Goal: Register for event/course

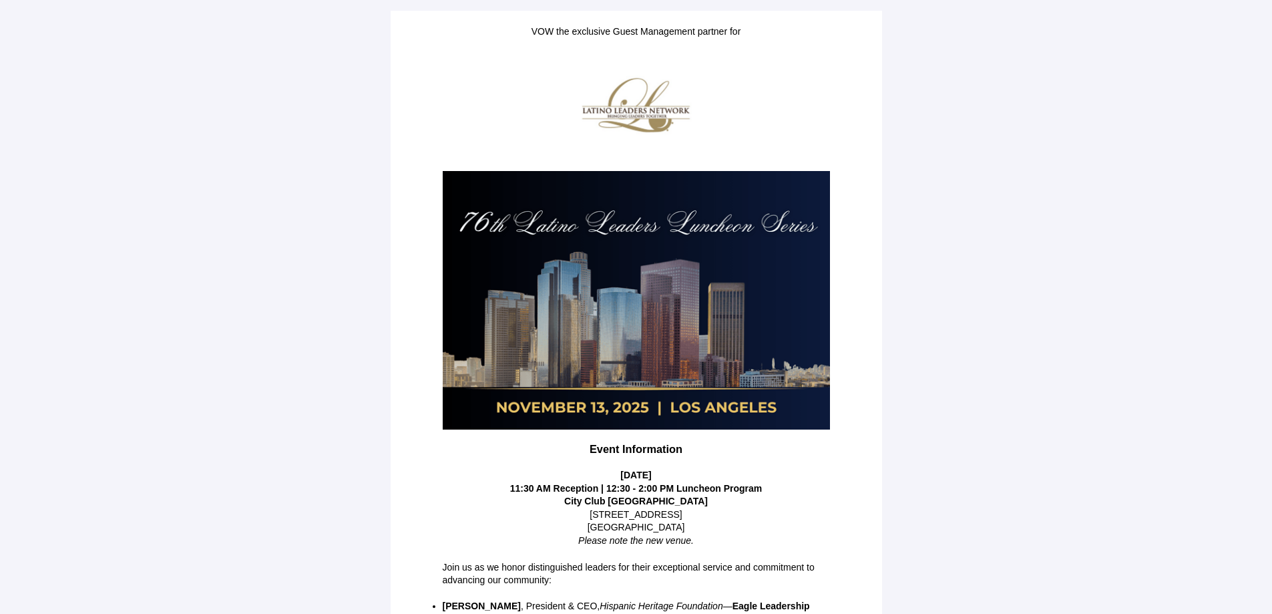
scroll to position [162, 0]
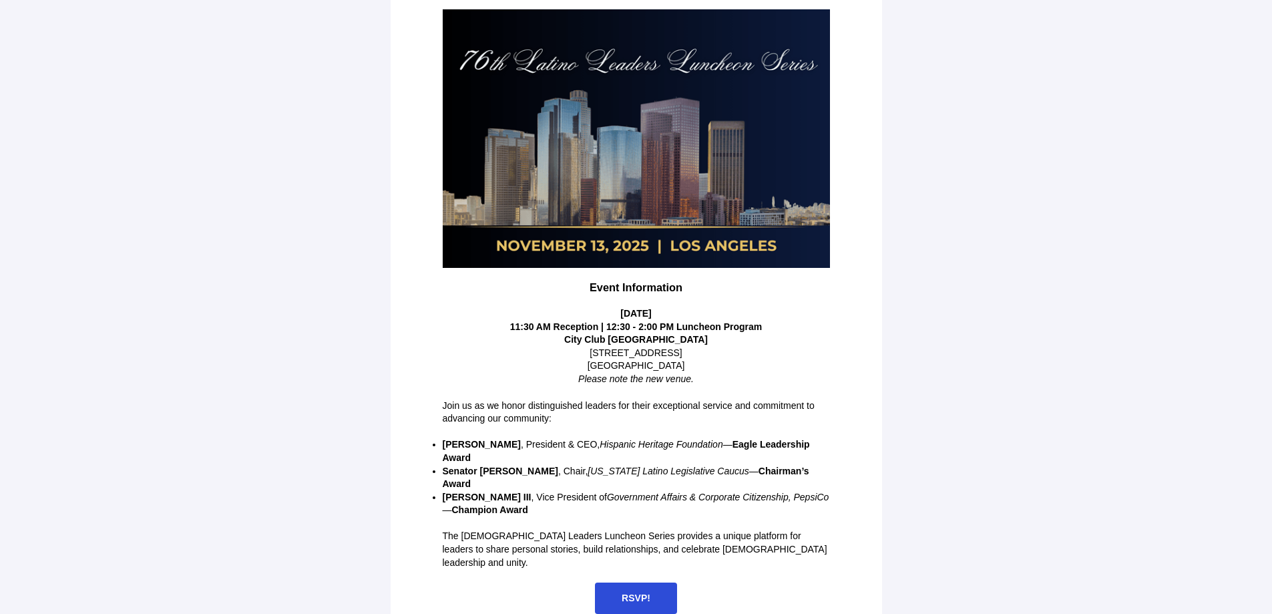
click at [635, 592] on span "RSVP!" at bounding box center [636, 597] width 29 height 11
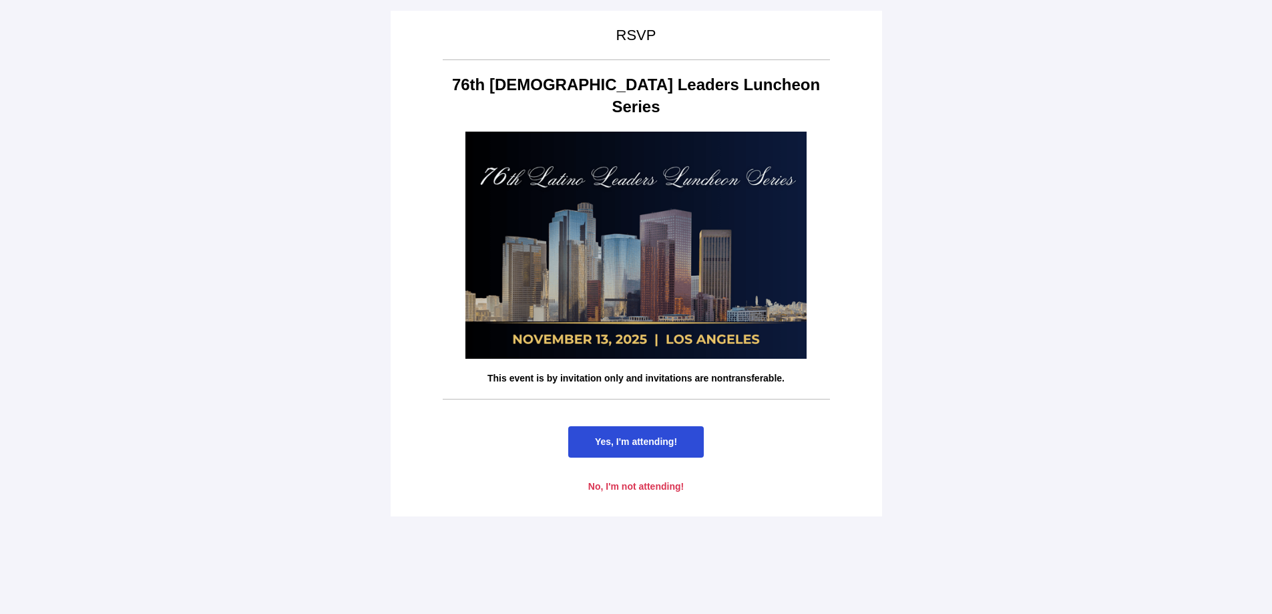
scroll to position [0, 0]
click at [651, 426] on span "Yes, I'm attending!" at bounding box center [636, 441] width 136 height 31
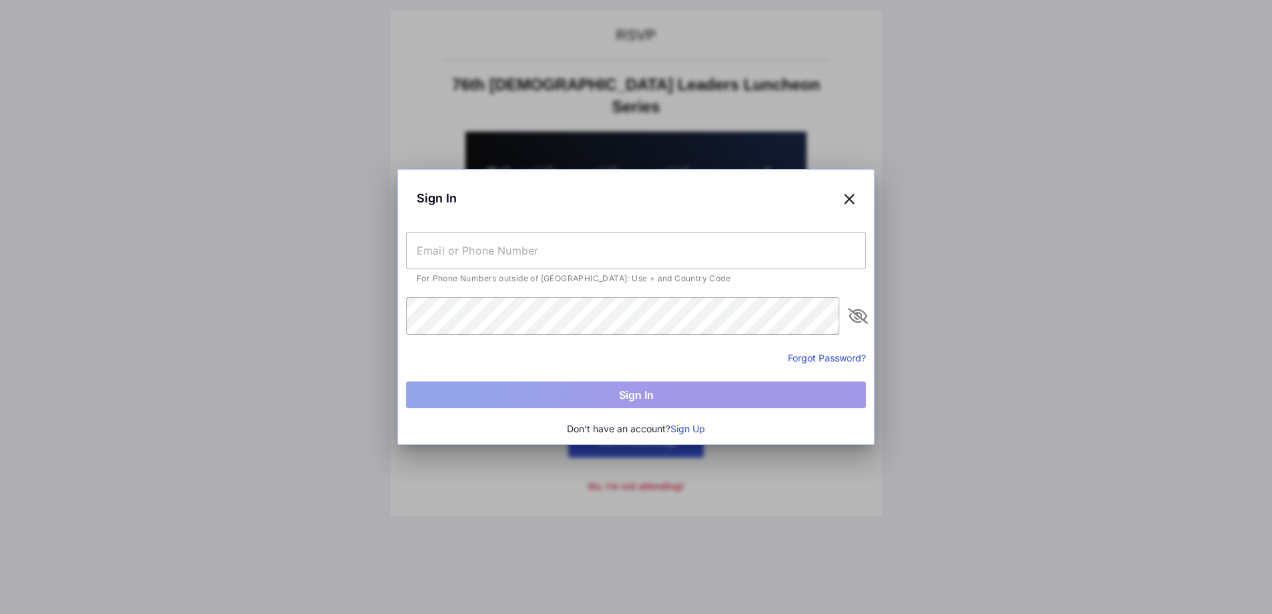
click at [853, 200] on icon at bounding box center [850, 197] width 12 height 19
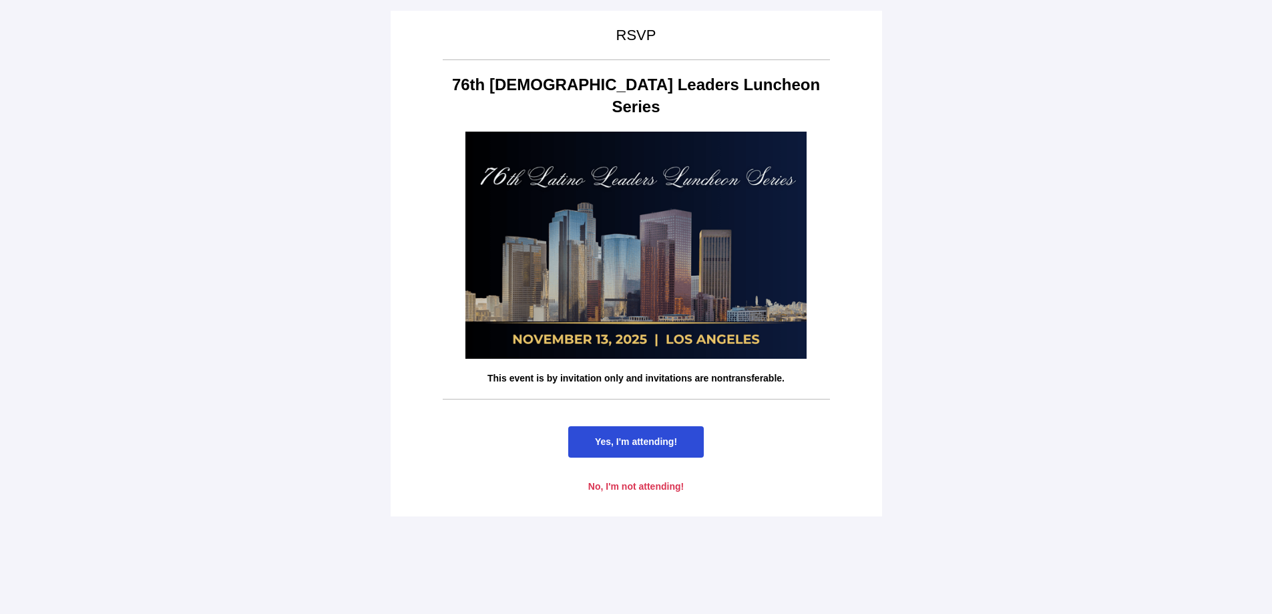
click at [632, 436] on span "Yes, I'm attending!" at bounding box center [636, 441] width 82 height 11
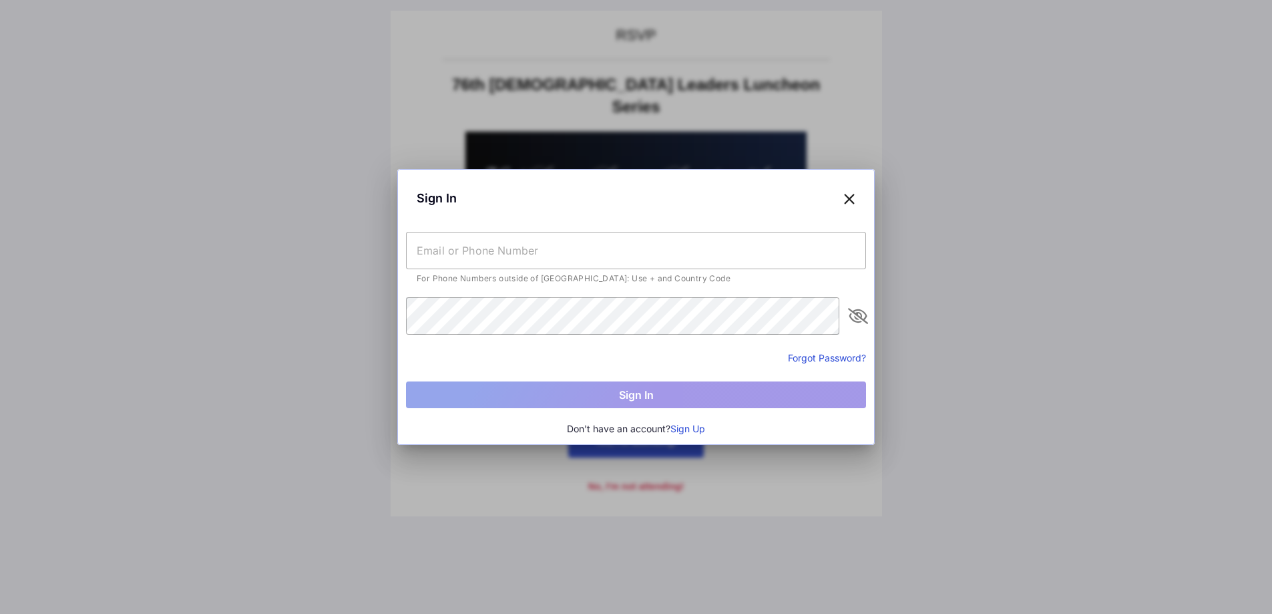
click at [827, 359] on button "Forgot Password?" at bounding box center [827, 358] width 78 height 14
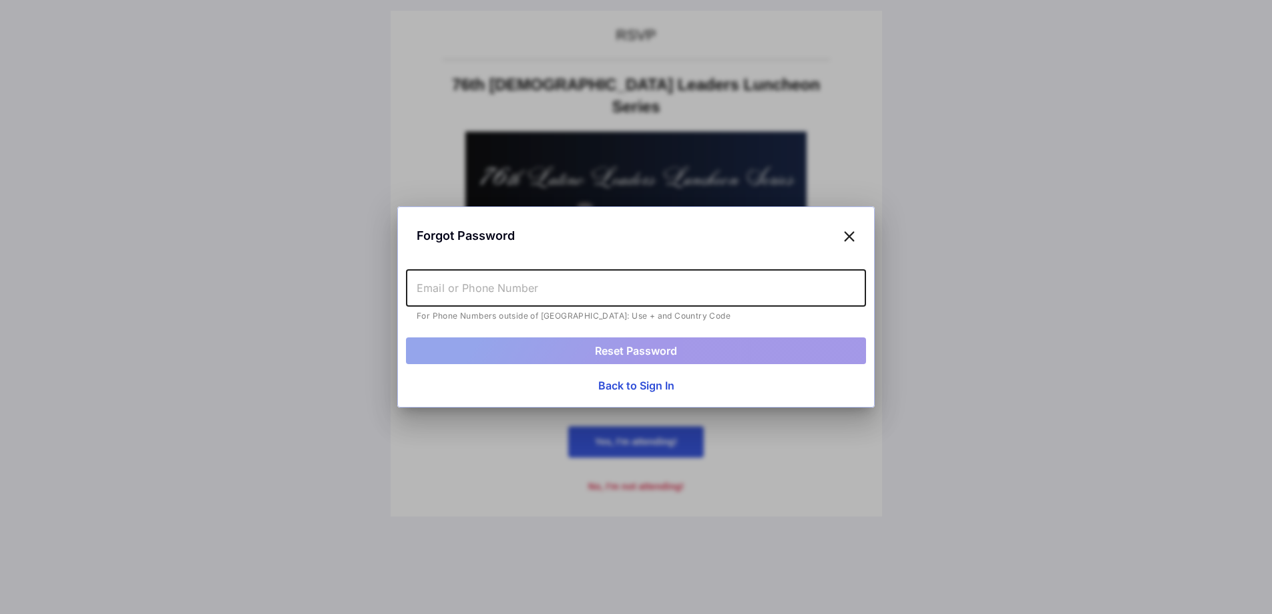
click at [507, 297] on input "text" at bounding box center [636, 287] width 460 height 37
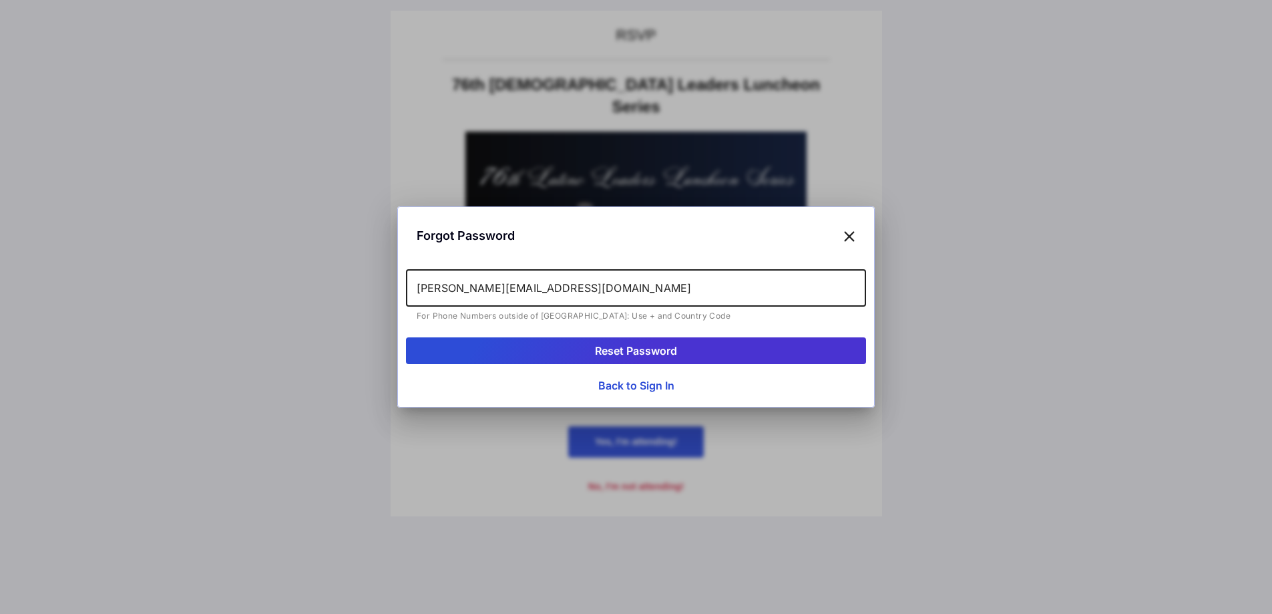
type input "[PERSON_NAME][EMAIL_ADDRESS][DOMAIN_NAME]"
click at [534, 342] on button "Reset Password" at bounding box center [636, 350] width 460 height 27
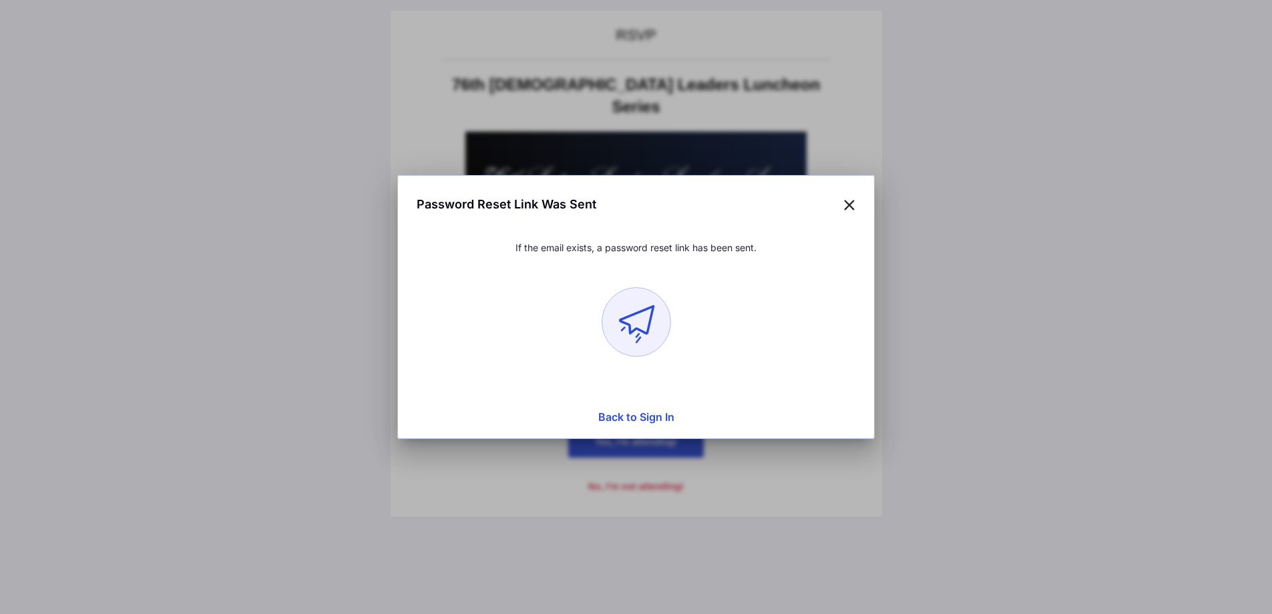
click at [849, 206] on icon at bounding box center [850, 203] width 12 height 19
